Goal: Task Accomplishment & Management: Complete application form

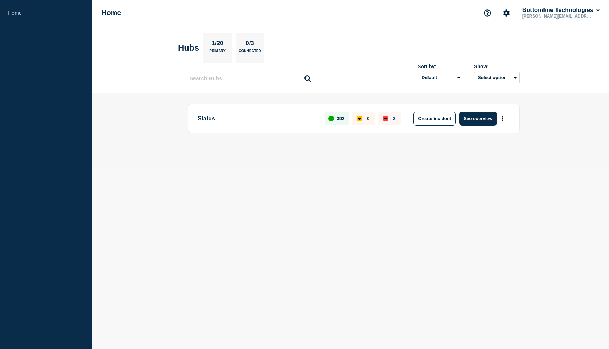
click at [482, 111] on div "Status 392 0 2 Create incident See overview" at bounding box center [354, 118] width 332 height 29
click at [479, 122] on button "See overview" at bounding box center [477, 119] width 37 height 14
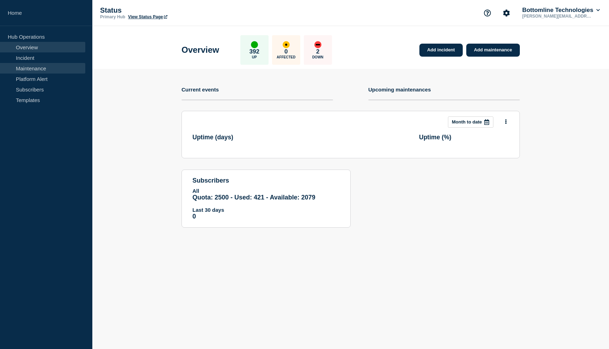
click at [35, 65] on link "Maintenance" at bounding box center [42, 68] width 85 height 11
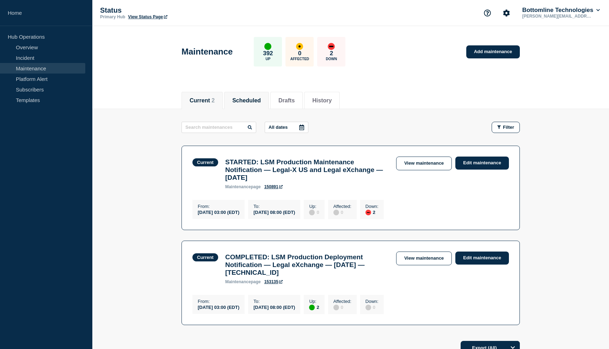
click at [254, 99] on button "Scheduled" at bounding box center [246, 101] width 29 height 6
click at [283, 99] on button "Drafts" at bounding box center [286, 101] width 16 height 6
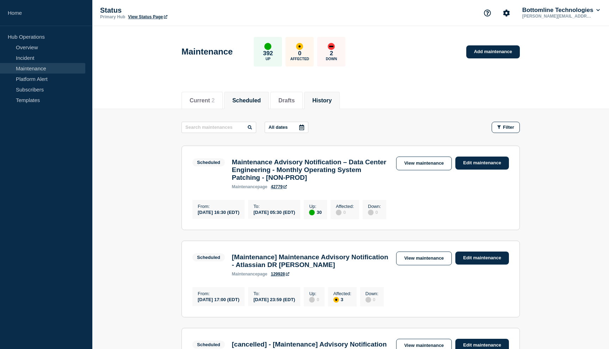
click at [324, 105] on li "History" at bounding box center [322, 100] width 36 height 17
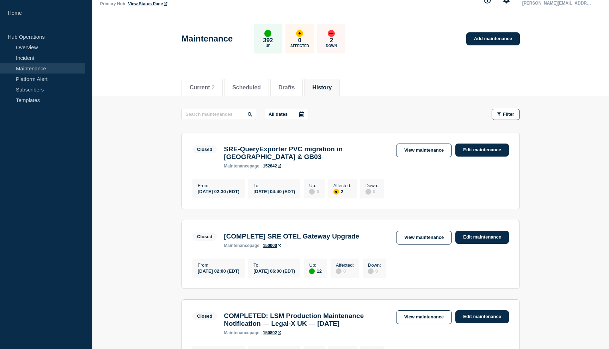
scroll to position [16, 0]
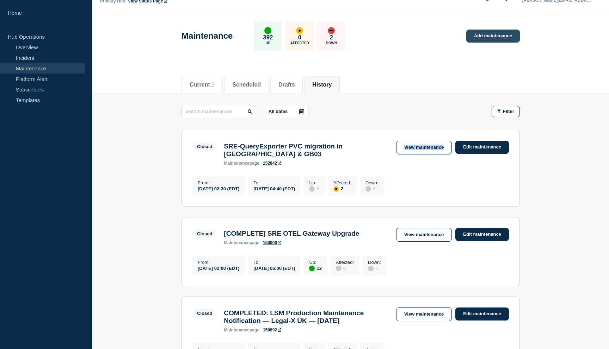
click at [487, 38] on link "Add maintenance" at bounding box center [493, 36] width 54 height 13
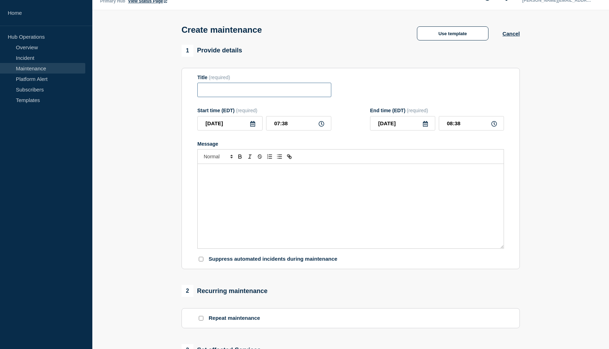
click at [274, 90] on input "Title" at bounding box center [264, 90] width 134 height 14
click at [265, 92] on input "Title" at bounding box center [264, 90] width 134 height 14
paste input "SRE-QueryExporter PVC migration in [GEOGRAPHIC_DATA] & GB03"
type input "SRE-QueryExporter PVC migration in [GEOGRAPHIC_DATA] & US01"
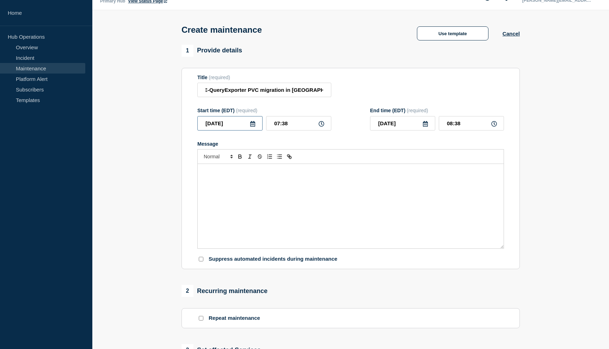
click at [252, 131] on input "[DATE]" at bounding box center [229, 123] width 65 height 14
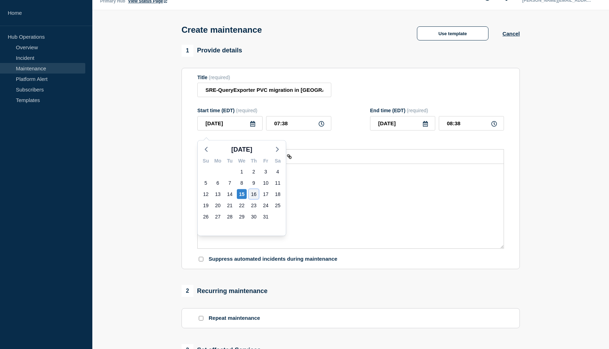
click at [255, 194] on div "16" at bounding box center [254, 195] width 10 height 10
type input "[DATE]"
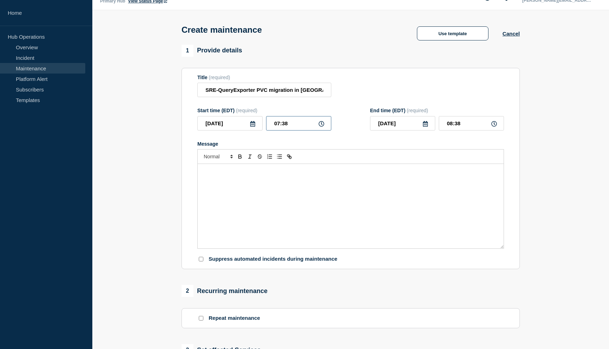
click at [292, 125] on input "07:38" at bounding box center [298, 123] width 65 height 14
click at [279, 130] on input "07:38" at bounding box center [298, 123] width 65 height 14
type input "02:38"
type input "03:38"
type input "02:30"
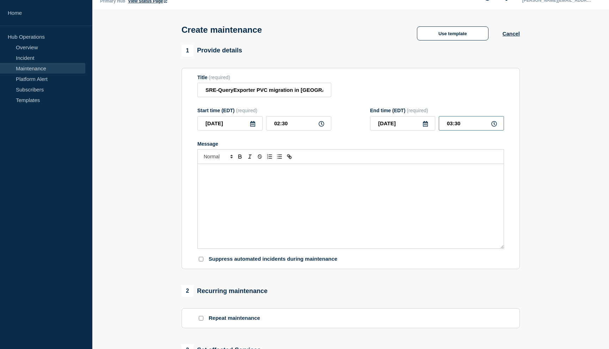
click at [452, 129] on input "03:30" at bounding box center [471, 123] width 65 height 14
click at [458, 131] on input "04:30" at bounding box center [471, 123] width 65 height 14
type input "04:40"
click at [419, 147] on div "Message" at bounding box center [350, 144] width 306 height 6
click at [270, 197] on div "Message" at bounding box center [351, 206] width 306 height 85
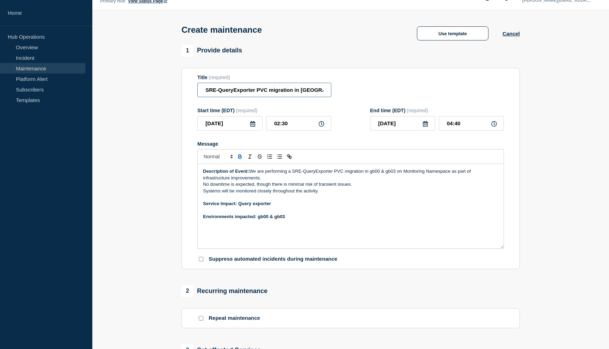
scroll to position [0, 9]
drag, startPoint x: 299, startPoint y: 91, endPoint x: 326, endPoint y: 92, distance: 26.4
click at [326, 92] on input "SRE-QueryExporter PVC migration in [GEOGRAPHIC_DATA] & US01" at bounding box center [264, 90] width 134 height 14
drag, startPoint x: 372, startPoint y: 179, endPoint x: 398, endPoint y: 178, distance: 25.7
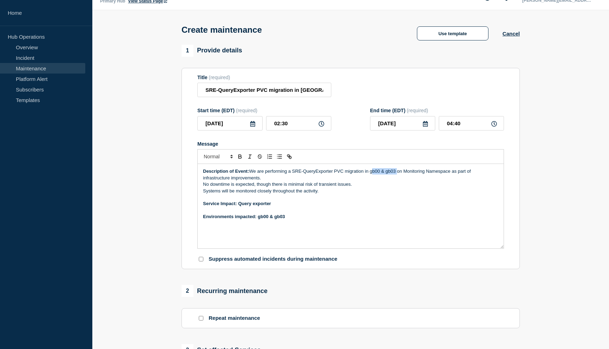
click at [398, 178] on p "Description of Event: We are performing a SRE-QueryExporter PVC migration in gb…" at bounding box center [350, 174] width 295 height 13
click at [406, 177] on p "Description of Event: We are performing a SRE-QueryExporter PVC migration in US…" at bounding box center [350, 174] width 295 height 13
click at [440, 180] on p "Description of Event: We are performing a SRE-QueryExporter PVC migration in US…" at bounding box center [350, 174] width 295 height 13
drag, startPoint x: 371, startPoint y: 179, endPoint x: 399, endPoint y: 179, distance: 28.2
click at [399, 179] on p "Description of Event: We are performing a SRE-QueryExporter PVC migration in US…" at bounding box center [350, 174] width 295 height 13
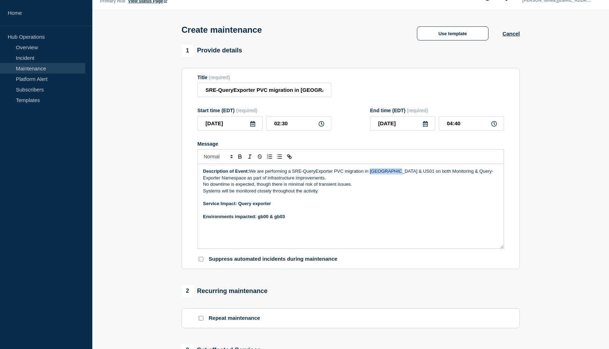
copy p "US00 & US01"
drag, startPoint x: 258, startPoint y: 225, endPoint x: 293, endPoint y: 225, distance: 34.5
click at [293, 220] on p "Environments impacted: gb00 & gb03" at bounding box center [350, 217] width 295 height 6
drag, startPoint x: 292, startPoint y: 225, endPoint x: 258, endPoint y: 225, distance: 33.5
click at [258, 220] on p "Environments impacted: US00 & US01" at bounding box center [350, 217] width 295 height 6
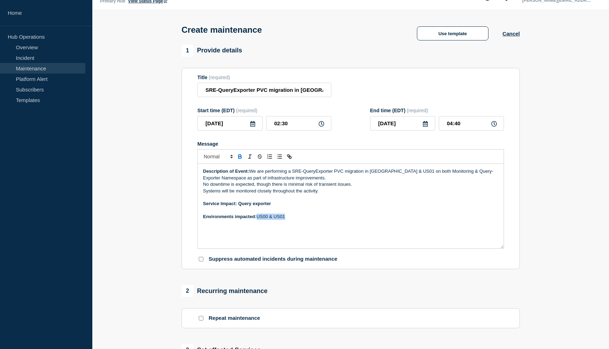
click at [240, 160] on icon "Toggle bold text" at bounding box center [240, 157] width 6 height 6
click at [347, 207] on p "Service Impact: Query exporter" at bounding box center [350, 204] width 295 height 6
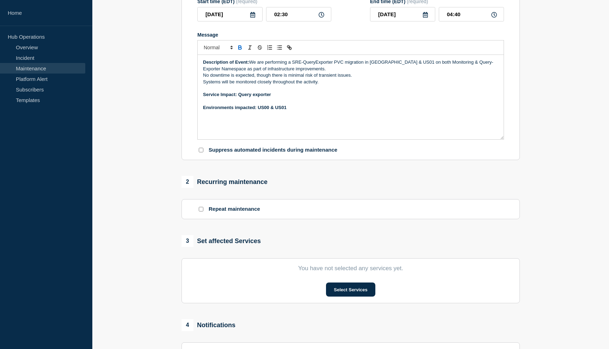
scroll to position [274, 0]
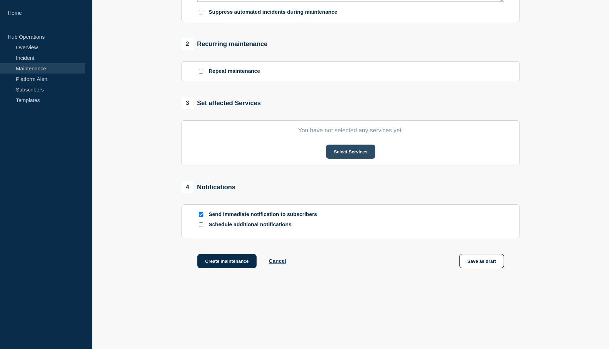
click at [355, 152] on button "Select Services" at bounding box center [350, 152] width 49 height 14
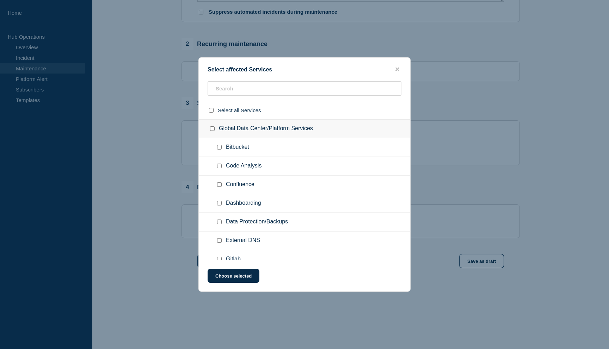
click at [291, 157] on ul "Bitbucket" at bounding box center [304, 147] width 211 height 19
click at [274, 88] on input "text" at bounding box center [304, 88] width 194 height 14
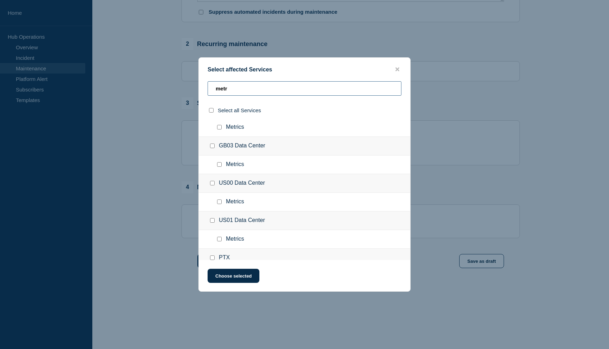
scroll to position [131, 0]
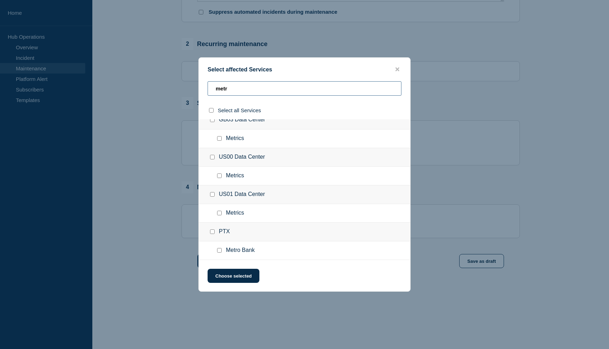
type input "metr"
click at [221, 174] on input "Metrics checkbox" at bounding box center [219, 176] width 5 height 5
checkbox input "true"
click at [222, 212] on div at bounding box center [221, 213] width 10 height 7
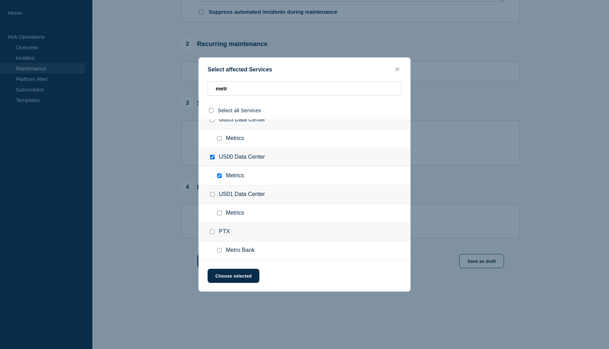
click at [219, 213] on input "Metrics checkbox" at bounding box center [219, 213] width 5 height 5
checkbox input "true"
click at [238, 280] on button "Choose selected" at bounding box center [233, 276] width 52 height 14
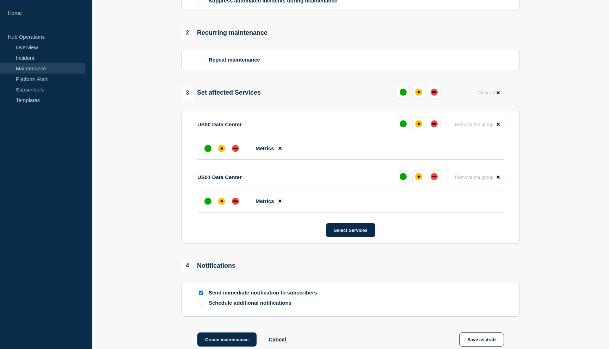
scroll to position [369, 0]
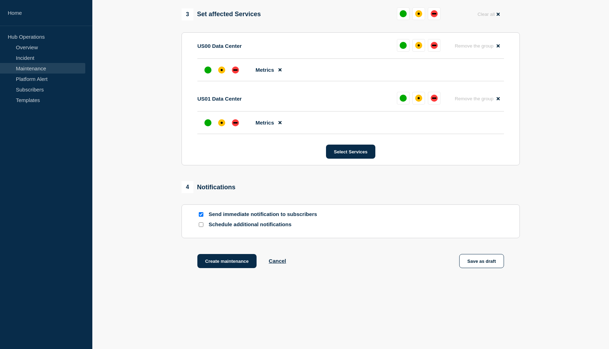
click at [211, 227] on p "Schedule additional notifications" at bounding box center [265, 225] width 113 height 7
click at [201, 224] on input "Schedule additional notifications" at bounding box center [201, 225] width 5 height 5
checkbox input "true"
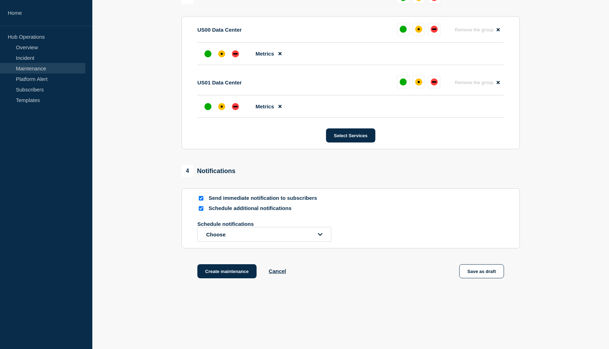
click at [225, 242] on button "Choose" at bounding box center [264, 234] width 134 height 15
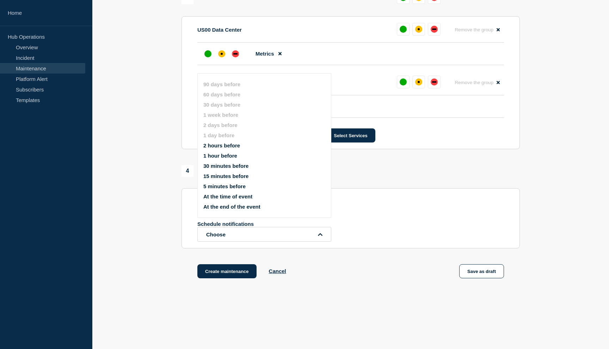
click at [230, 149] on button "2 hours before" at bounding box center [221, 146] width 37 height 6
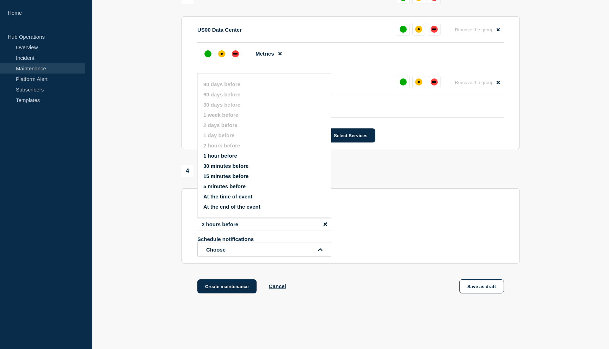
click at [222, 169] on button "30 minutes before" at bounding box center [225, 166] width 45 height 6
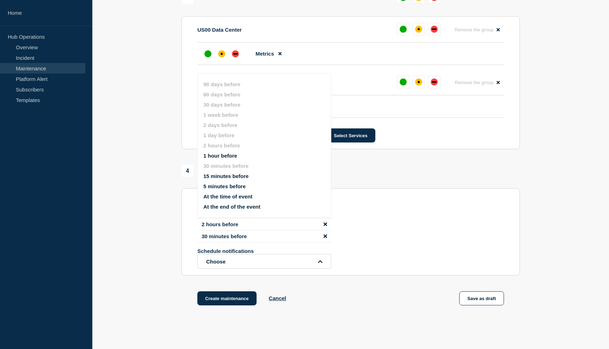
click at [382, 249] on div "2 hours before 30 minutes before Schedule notifications Choose 90 days before 6…" at bounding box center [350, 243] width 306 height 51
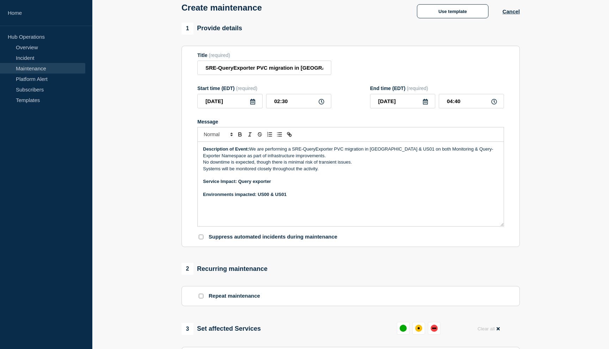
scroll to position [44, 0]
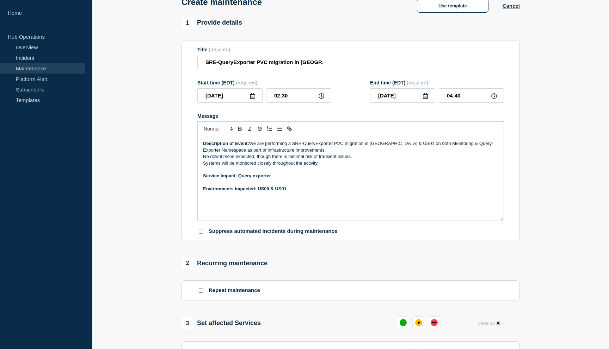
click at [377, 152] on p "Description of Event: We are performing a SRE-QueryExporter PVC migration in US…" at bounding box center [350, 147] width 295 height 13
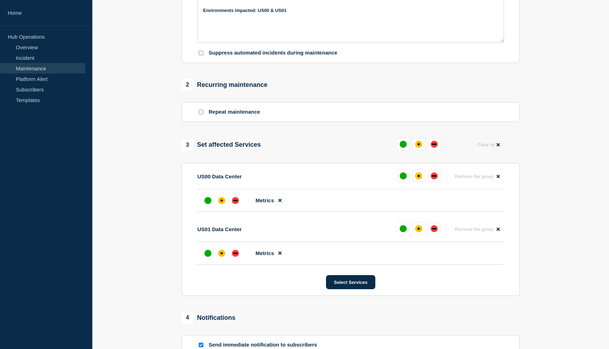
scroll to position [215, 0]
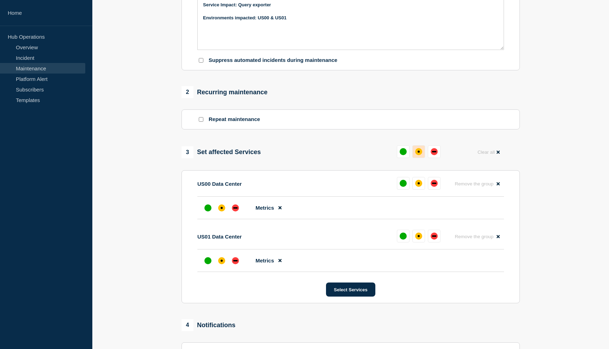
click at [418, 153] on div "affected" at bounding box center [418, 152] width 2 height 2
click at [418, 304] on section "US00 Data Center Reset Remove the group Remove Metrics US01 Data Center Reset R…" at bounding box center [350, 236] width 338 height 133
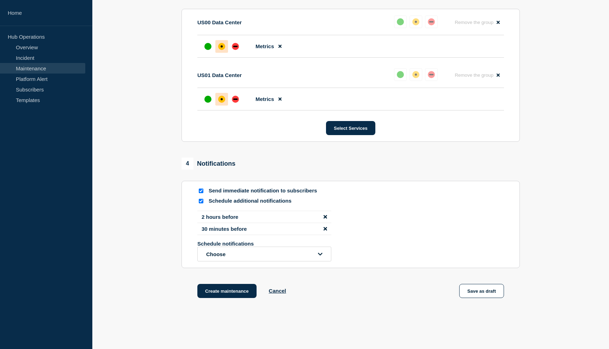
scroll to position [427, 0]
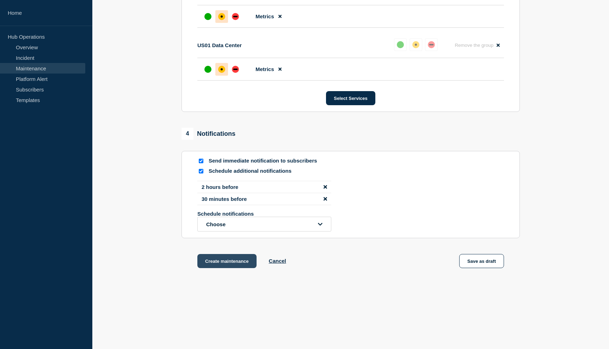
click at [230, 261] on button "Create maintenance" at bounding box center [226, 261] width 59 height 14
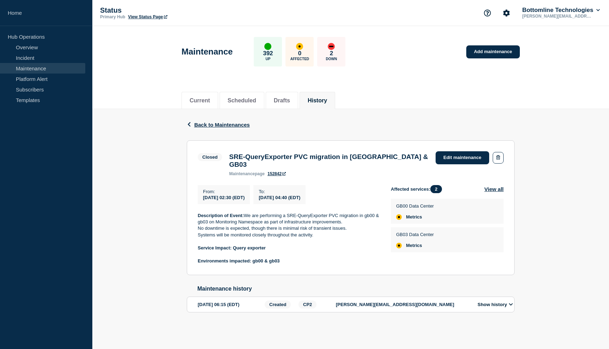
click at [294, 156] on h3 "SRE-QueryExporter PVC migration in [GEOGRAPHIC_DATA] & GB03" at bounding box center [328, 160] width 199 height 15
click at [324, 162] on h3 "SRE-QueryExporter PVC migration in [GEOGRAPHIC_DATA] & GB03" at bounding box center [328, 160] width 199 height 15
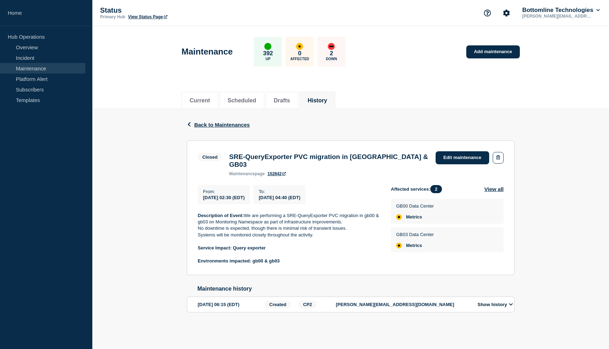
click at [324, 162] on h3 "SRE-QueryExporter PVC migration in [GEOGRAPHIC_DATA] & GB03" at bounding box center [328, 160] width 199 height 15
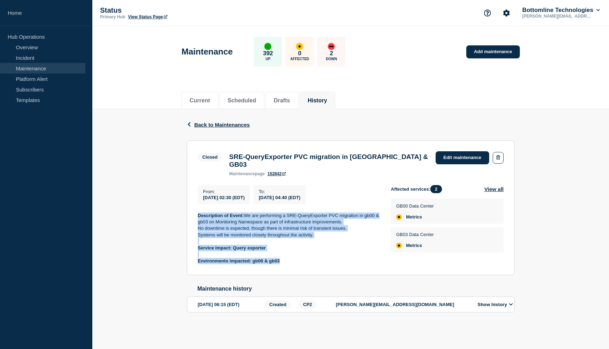
drag, startPoint x: 196, startPoint y: 212, endPoint x: 313, endPoint y: 262, distance: 127.5
click at [314, 262] on section "Closed SRE-QueryExporter PVC migration in GB00 & GB03 maintenance page 152842 E…" at bounding box center [351, 208] width 328 height 135
copy div "Description of Event: We are performing a SRE-QueryExporter PVC migration in gb…"
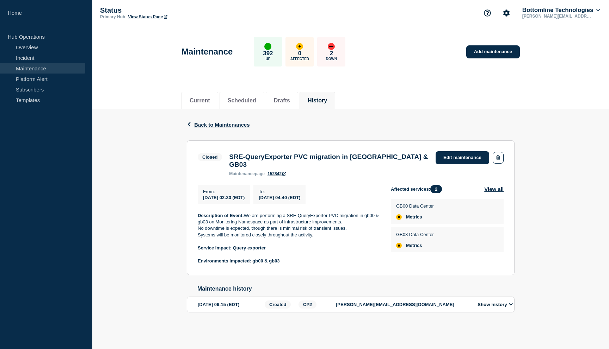
click at [465, 185] on div "Affected services: 2 View all" at bounding box center [447, 189] width 113 height 8
click at [473, 163] on link "Edit maintenance" at bounding box center [462, 157] width 54 height 13
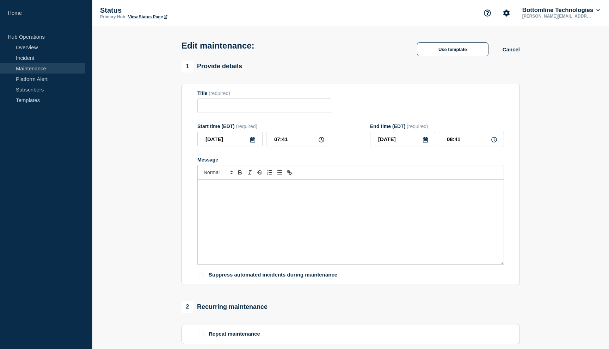
type input "SRE-QueryExporter PVC migration in [GEOGRAPHIC_DATA] & GB03"
type input "02:30"
type input "04:40"
checkbox input "true"
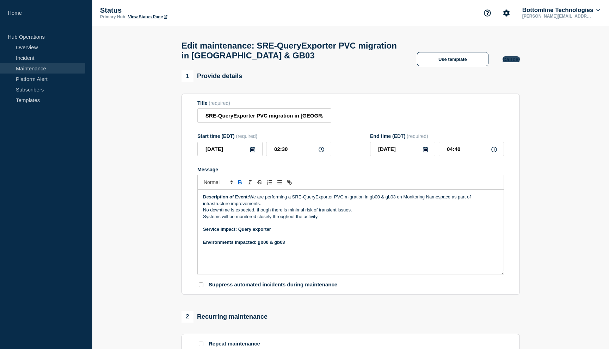
click at [515, 62] on button "Cancel" at bounding box center [510, 59] width 17 height 6
